Goal: Navigation & Orientation: Find specific page/section

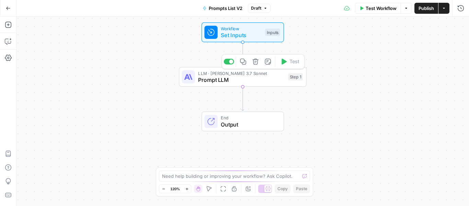
click at [218, 73] on span "LLM · Claude 3.7 Sonnet" at bounding box center [241, 73] width 87 height 7
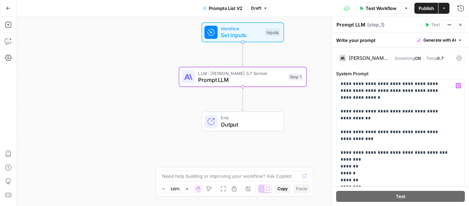
scroll to position [34, 0]
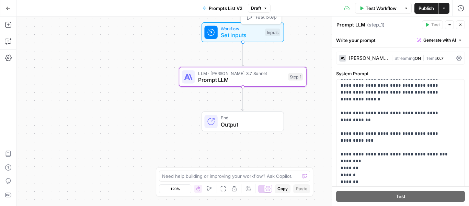
click at [229, 27] on span "Workflow" at bounding box center [241, 28] width 41 height 7
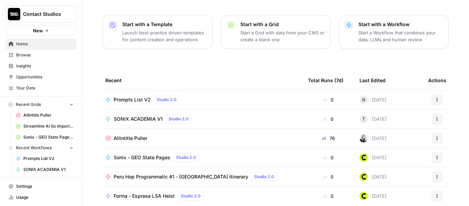
scroll to position [103, 0]
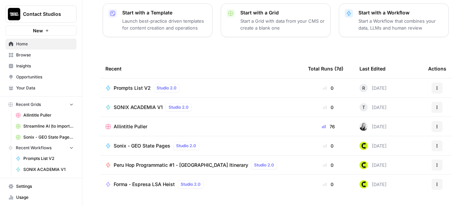
click at [122, 85] on span "Prompts List V2" at bounding box center [132, 88] width 37 height 7
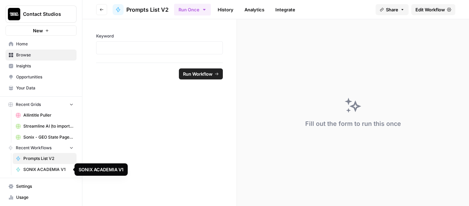
click at [37, 170] on span "SONIX ACADEMIA V1" at bounding box center [48, 169] width 50 height 6
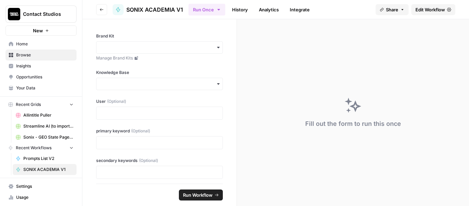
click at [96, 8] on header "Go back SONIX ACADEMIA V1 Run Once History Analytics Integrate Share Edit Workf…" at bounding box center [275, 9] width 387 height 19
click at [104, 9] on button "Go back" at bounding box center [101, 9] width 11 height 11
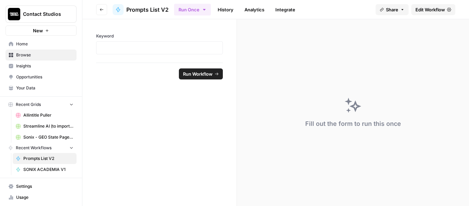
click at [44, 56] on span "Browse" at bounding box center [44, 55] width 57 height 6
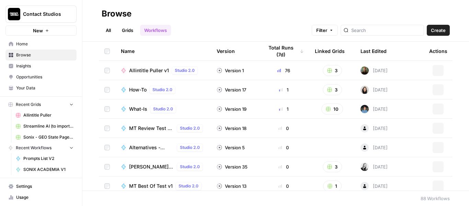
click at [127, 33] on link "Grids" at bounding box center [128, 30] width 20 height 11
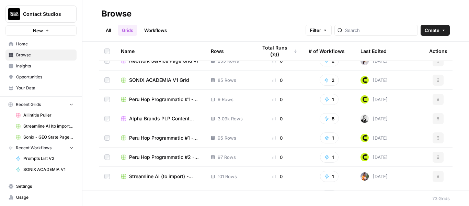
scroll to position [1275, 0]
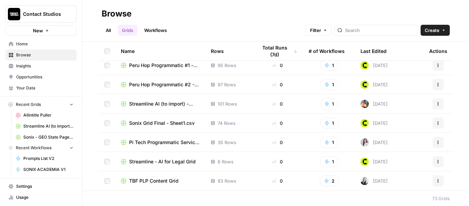
click at [151, 123] on span "Sonix Grid Final - Sheet1.csv" at bounding box center [162, 123] width 66 height 7
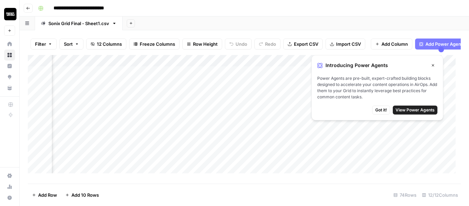
scroll to position [0, 377]
click at [432, 67] on icon "button" at bounding box center [433, 65] width 4 height 4
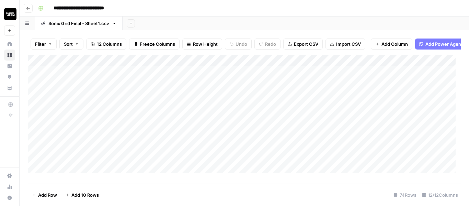
scroll to position [0, 0]
